Goal: Transaction & Acquisition: Purchase product/service

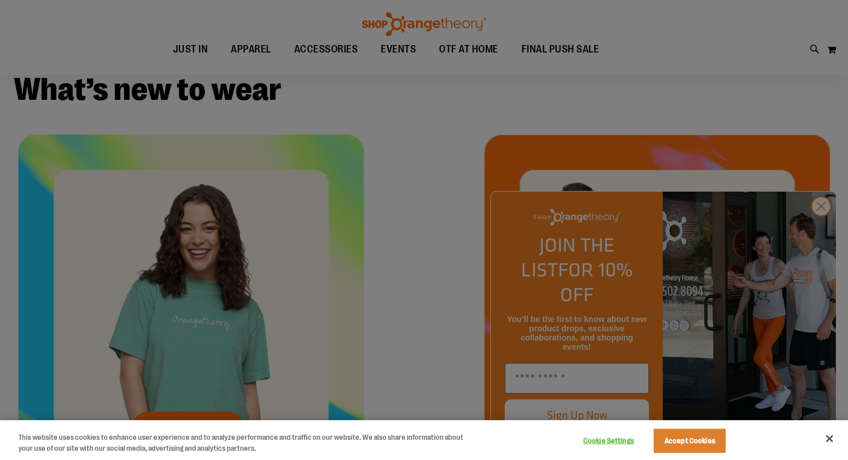
scroll to position [381, 0]
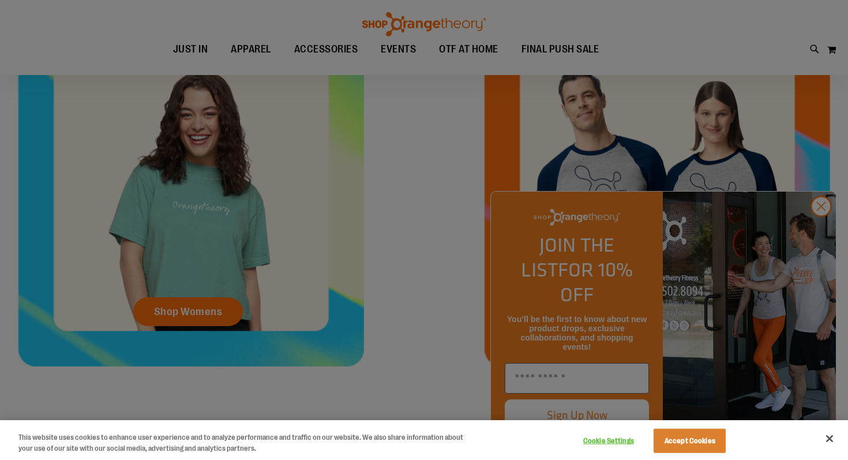
click at [820, 223] on div at bounding box center [424, 230] width 848 height 460
click at [824, 231] on div at bounding box center [424, 230] width 848 height 460
click at [836, 437] on button "Close" at bounding box center [829, 438] width 25 height 25
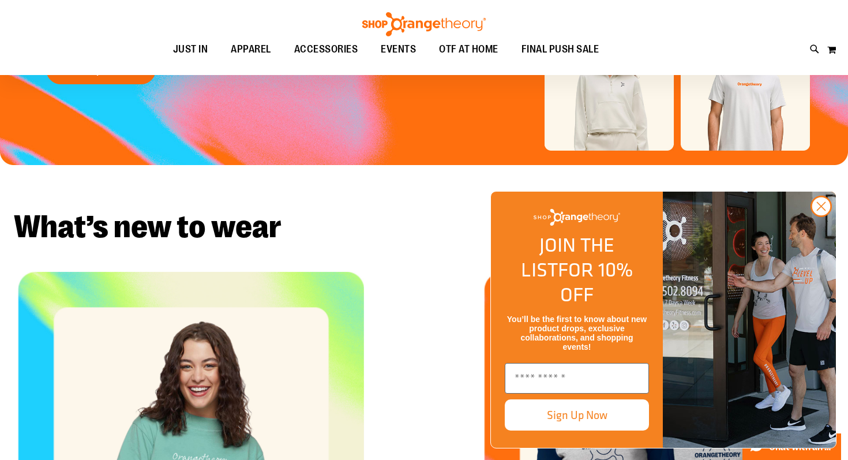
scroll to position [99, 0]
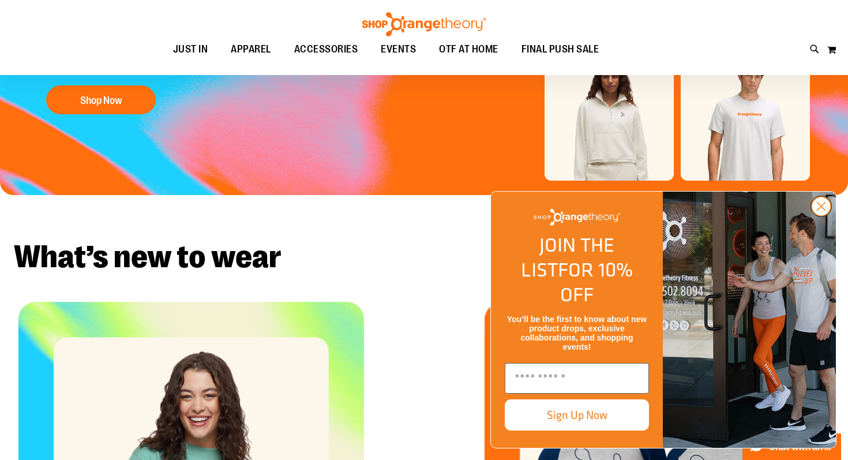
click at [822, 216] on circle "Close dialog" at bounding box center [821, 206] width 19 height 19
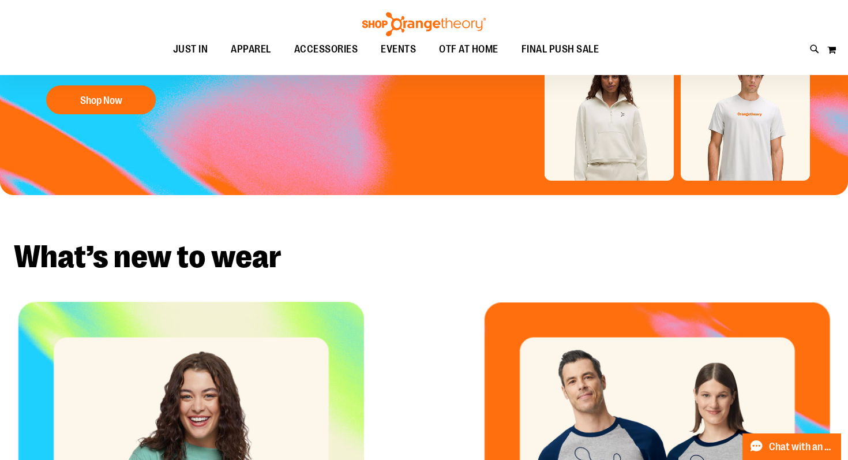
scroll to position [0, 0]
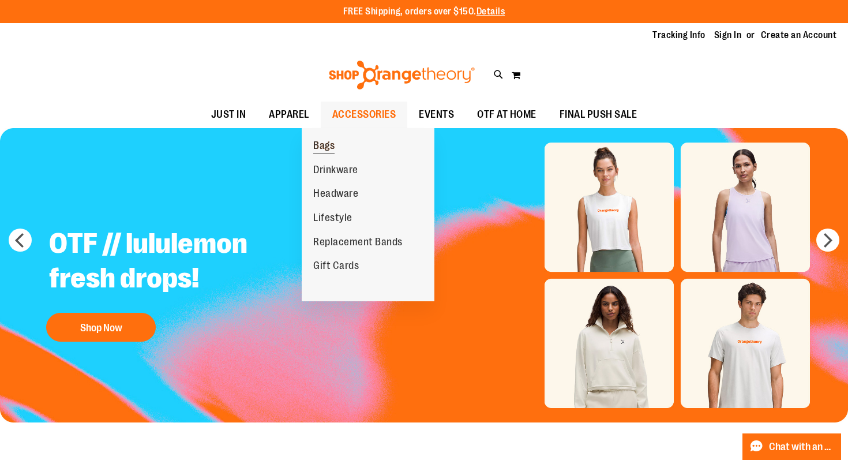
click at [316, 147] on span "Bags" at bounding box center [323, 147] width 21 height 14
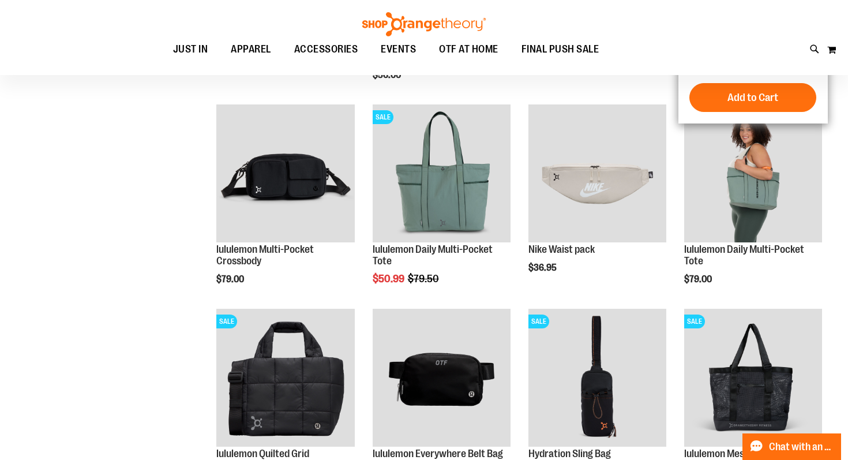
scroll to position [285, 0]
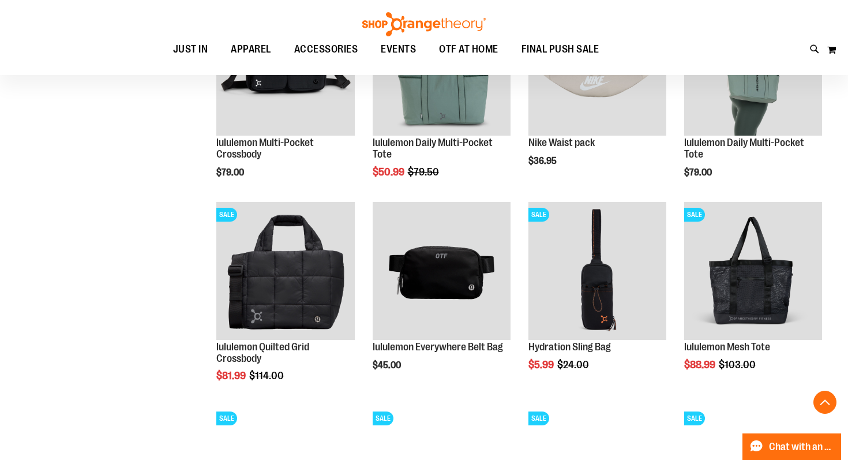
scroll to position [38, 0]
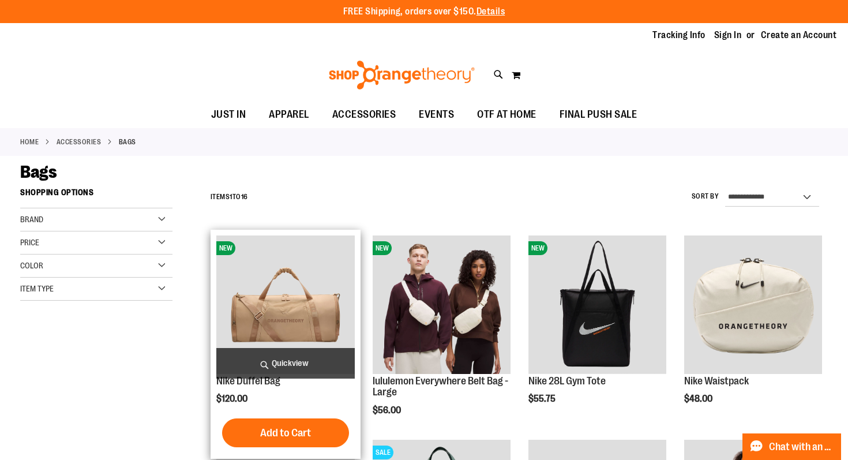
click at [299, 268] on img "product" at bounding box center [285, 304] width 138 height 138
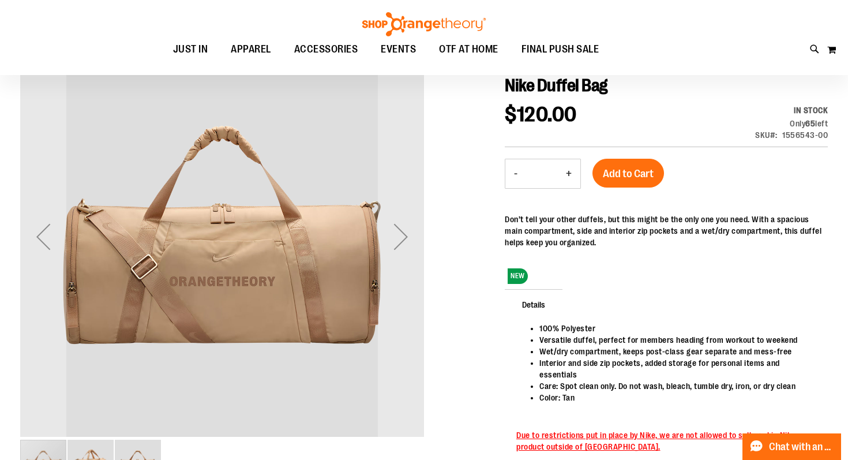
scroll to position [139, 0]
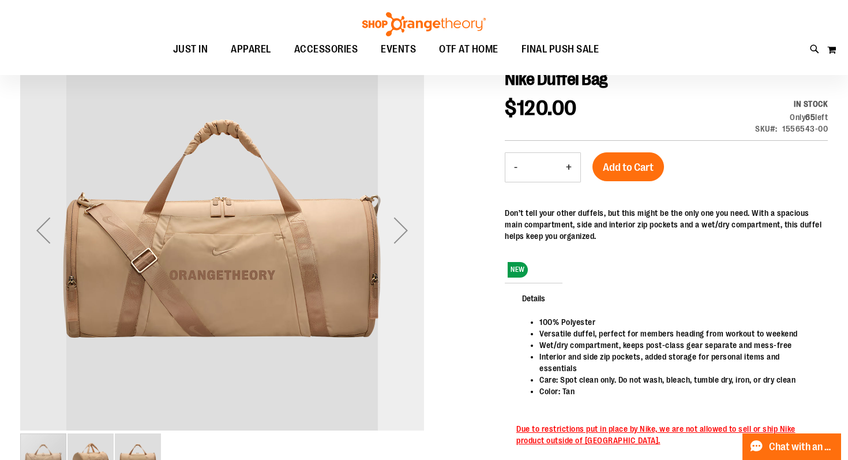
click at [399, 238] on div "Next" at bounding box center [401, 230] width 46 height 46
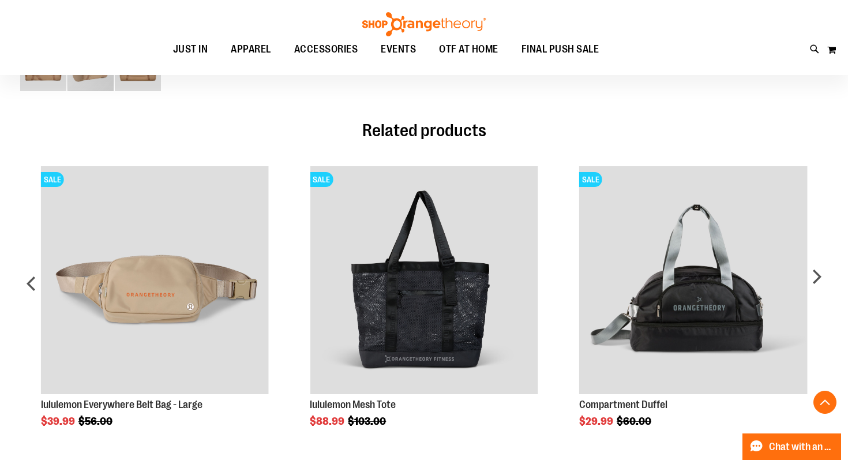
scroll to position [659, 0]
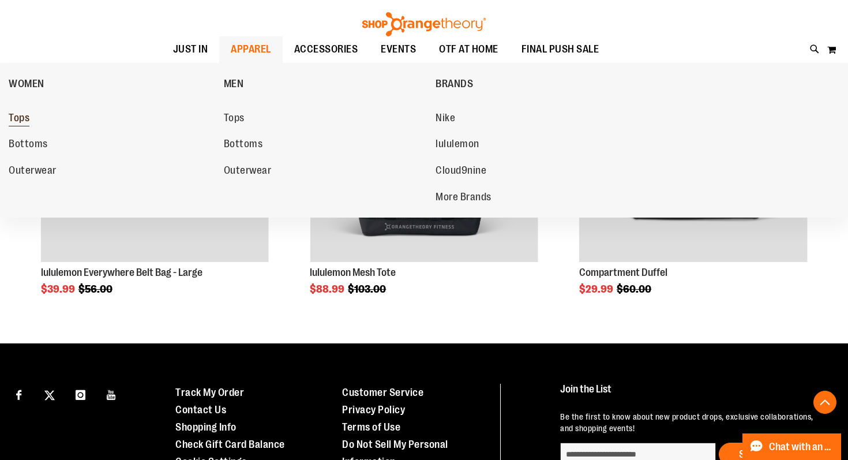
click at [23, 119] on span "Tops" at bounding box center [19, 119] width 21 height 14
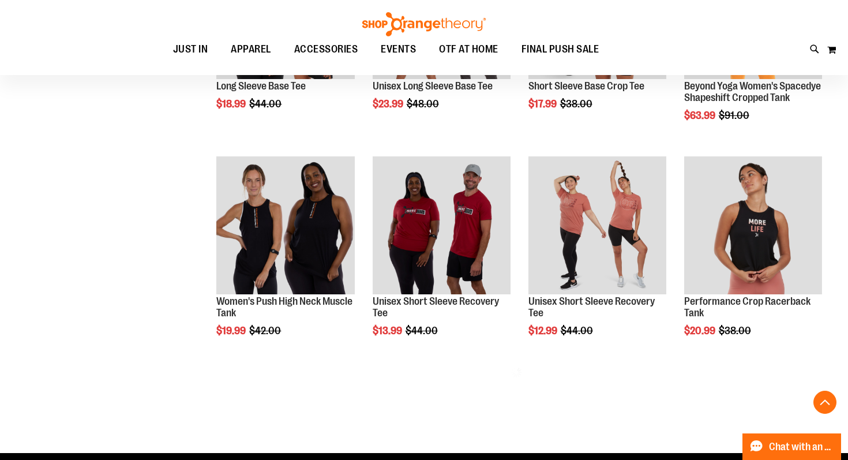
scroll to position [593, 0]
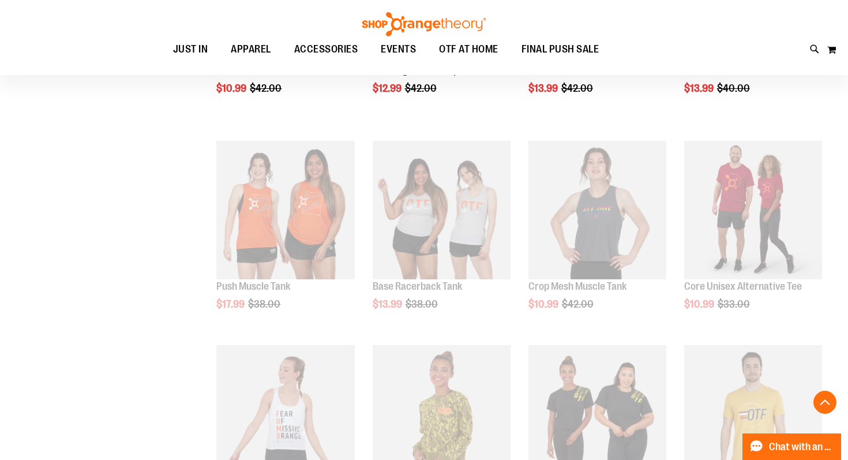
scroll to position [1389, 0]
